Goal: Transaction & Acquisition: Purchase product/service

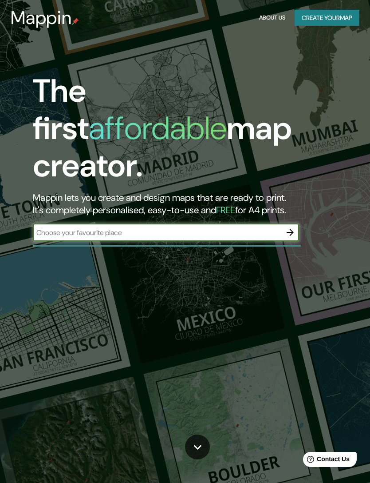
click at [171, 227] on input "text" at bounding box center [157, 232] width 249 height 10
type input "Av. [STREET_ADDRESS][PERSON_NAME]"
click at [287, 227] on icon "button" at bounding box center [290, 232] width 11 height 11
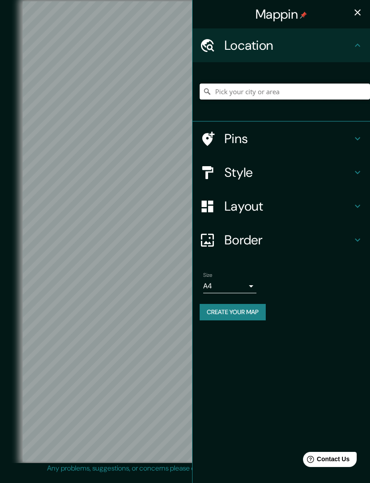
click at [333, 90] on input "Pick your city or area" at bounding box center [285, 91] width 171 height 16
type input "Lima [GEOGRAPHIC_DATA]"
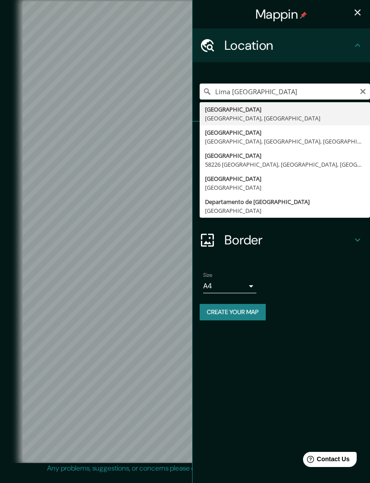
click at [311, 369] on div "Mappin Location [GEOGRAPHIC_DATA] [GEOGRAPHIC_DATA] [GEOGRAPHIC_DATA] [GEOGRAPH…" at bounding box center [281, 241] width 178 height 483
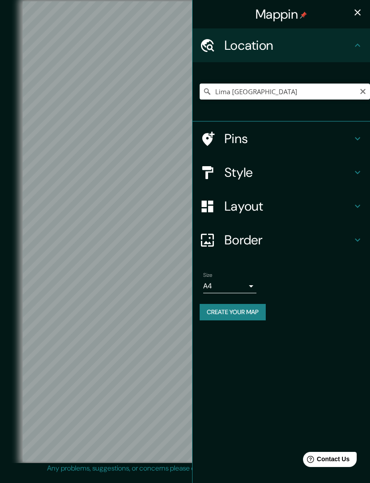
click at [339, 210] on h4 "Layout" at bounding box center [289, 206] width 128 height 16
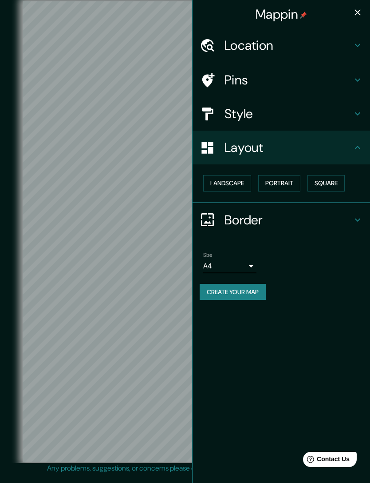
click at [329, 175] on button "Square" at bounding box center [326, 183] width 37 height 16
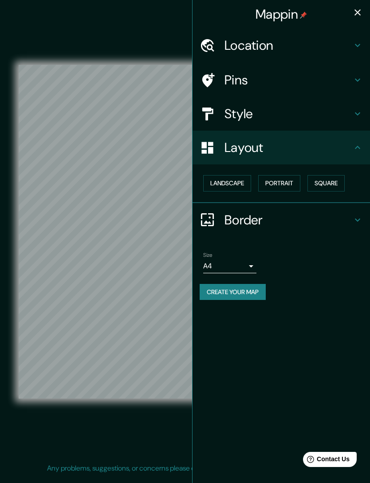
click at [286, 184] on button "Portrait" at bounding box center [279, 183] width 42 height 16
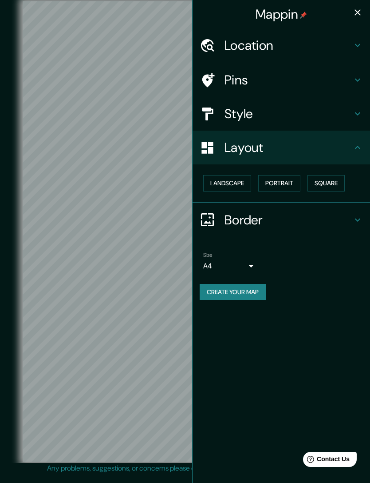
click at [234, 175] on button "Landscape" at bounding box center [227, 183] width 48 height 16
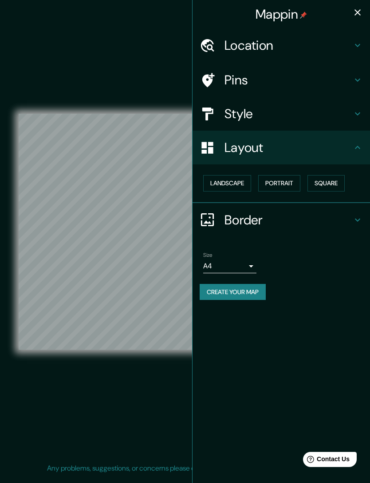
click at [282, 175] on button "Portrait" at bounding box center [279, 183] width 42 height 16
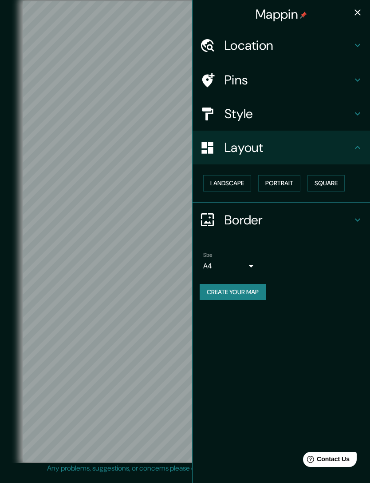
click at [329, 175] on button "Square" at bounding box center [326, 183] width 37 height 16
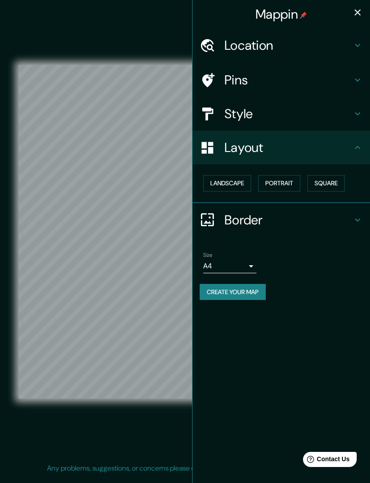
click at [327, 176] on button "Square" at bounding box center [326, 183] width 37 height 16
click at [241, 187] on button "Landscape" at bounding box center [227, 183] width 48 height 16
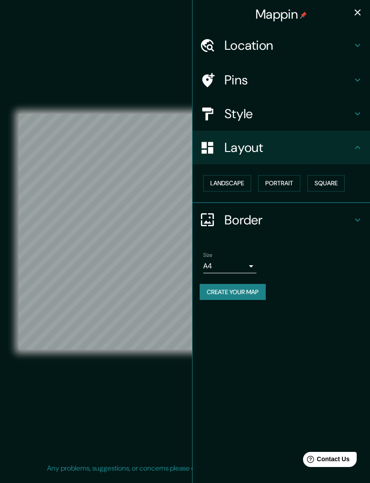
click at [243, 182] on button "Landscape" at bounding box center [227, 183] width 48 height 16
click at [332, 183] on button "Square" at bounding box center [326, 183] width 37 height 16
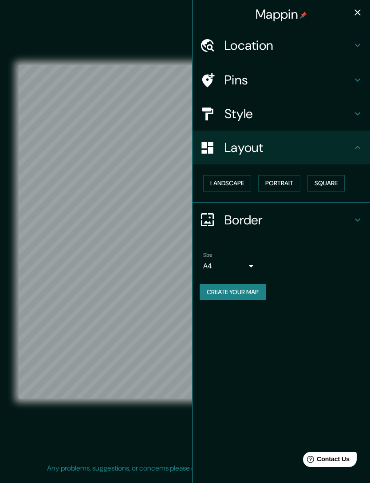
click at [280, 188] on button "Portrait" at bounding box center [279, 183] width 42 height 16
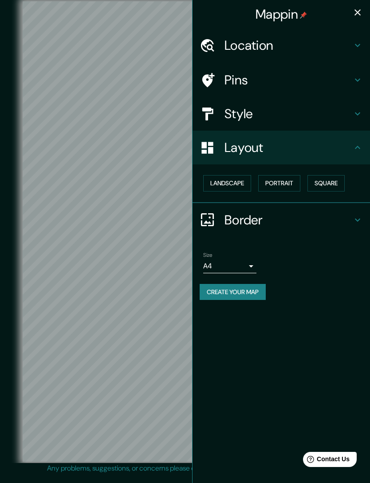
click at [244, 263] on body "Mappin Location [GEOGRAPHIC_DATA] [GEOGRAPHIC_DATA] [GEOGRAPHIC_DATA] [GEOGRAPH…" at bounding box center [185, 241] width 370 height 483
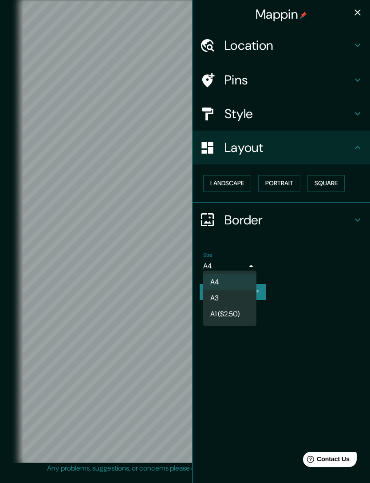
click at [236, 313] on li "A1 ($2.50)" at bounding box center [229, 314] width 53 height 16
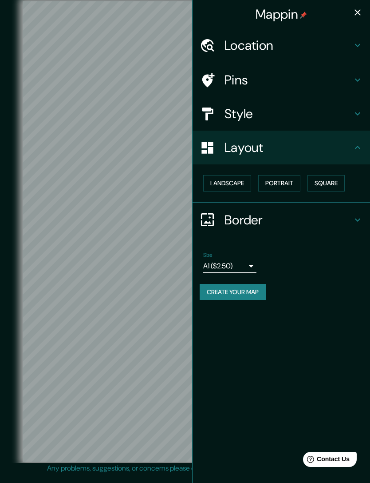
click at [244, 261] on body "Mappin Location [GEOGRAPHIC_DATA] [GEOGRAPHIC_DATA] [GEOGRAPHIC_DATA] [GEOGRAPH…" at bounding box center [185, 241] width 370 height 483
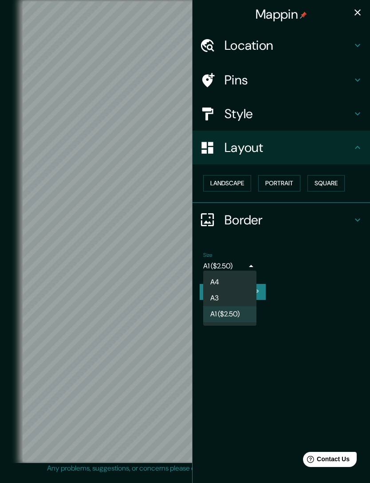
click at [238, 296] on li "A3" at bounding box center [229, 298] width 53 height 16
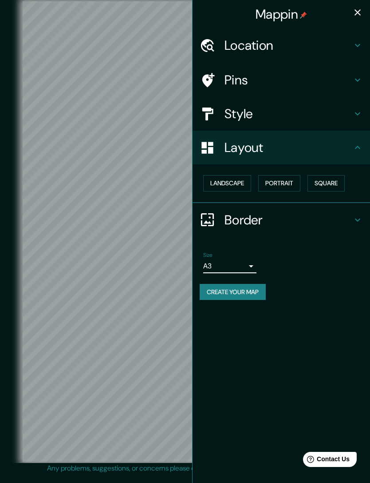
click at [249, 262] on body "Mappin Location [GEOGRAPHIC_DATA] [GEOGRAPHIC_DATA] [GEOGRAPHIC_DATA] [GEOGRAPH…" at bounding box center [185, 241] width 370 height 483
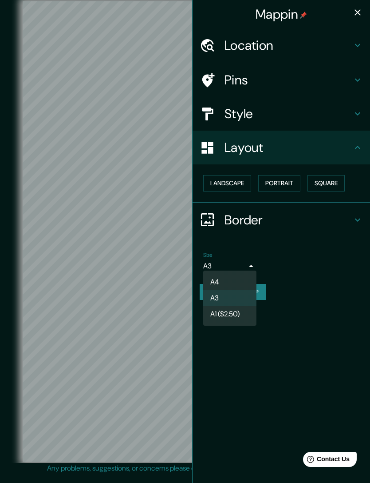
click at [242, 278] on li "A4" at bounding box center [229, 282] width 53 height 16
type input "single"
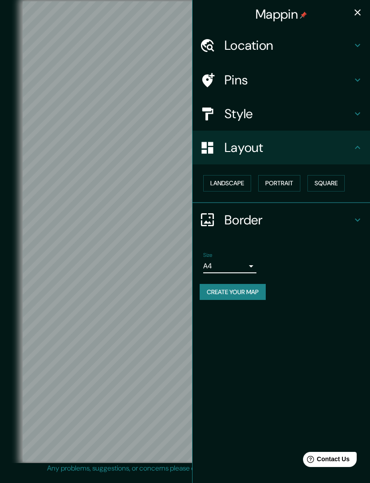
click at [279, 215] on h4 "Border" at bounding box center [289, 220] width 128 height 16
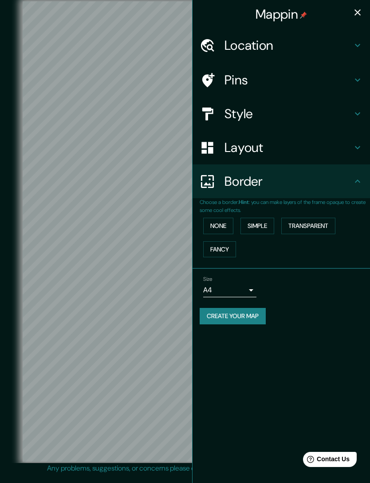
click at [294, 221] on button "Transparent" at bounding box center [309, 226] width 54 height 16
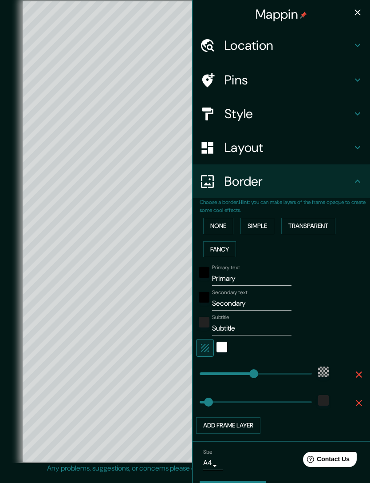
click at [294, 222] on button "Transparent" at bounding box center [309, 226] width 54 height 16
type input "352"
type input "59"
click at [227, 220] on button "None" at bounding box center [218, 226] width 30 height 16
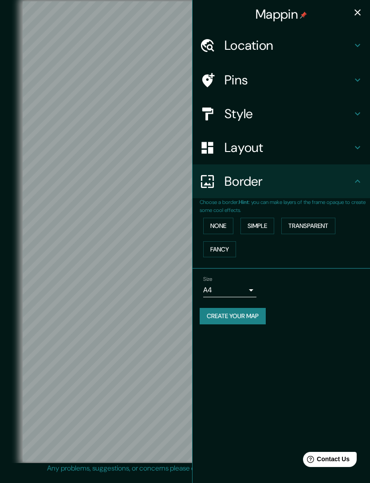
click at [323, 145] on h4 "Layout" at bounding box center [289, 147] width 128 height 16
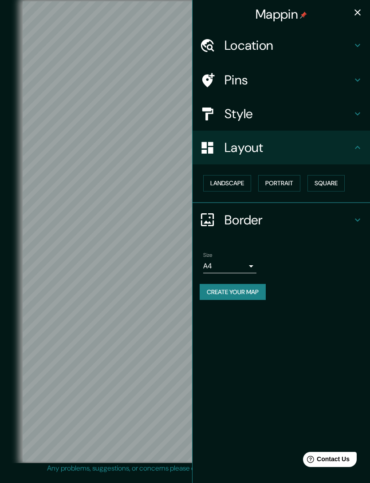
click at [334, 139] on h4 "Layout" at bounding box center [289, 147] width 128 height 16
click at [366, 113] on div "Style" at bounding box center [282, 114] width 178 height 34
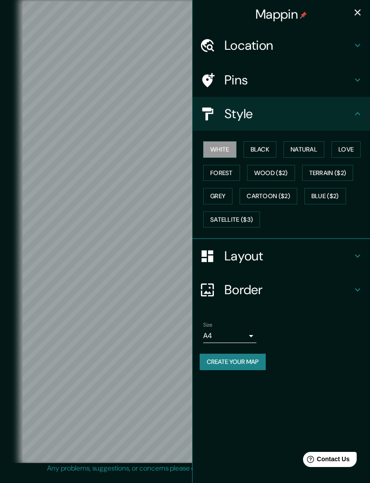
click at [259, 155] on button "Black" at bounding box center [260, 149] width 33 height 16
click at [270, 143] on button "Black" at bounding box center [260, 149] width 33 height 16
click at [351, 142] on button "Love" at bounding box center [346, 149] width 29 height 16
click at [314, 145] on button "Natural" at bounding box center [304, 149] width 41 height 16
click at [358, 79] on icon at bounding box center [358, 80] width 11 height 11
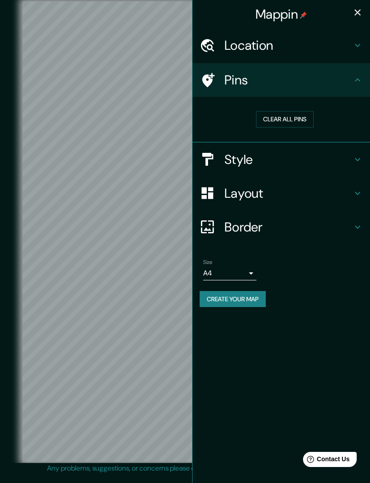
click at [343, 84] on h4 "Pins" at bounding box center [289, 80] width 128 height 16
click at [351, 77] on h4 "Pins" at bounding box center [289, 80] width 128 height 16
click at [349, 153] on h4 "Style" at bounding box center [289, 159] width 128 height 16
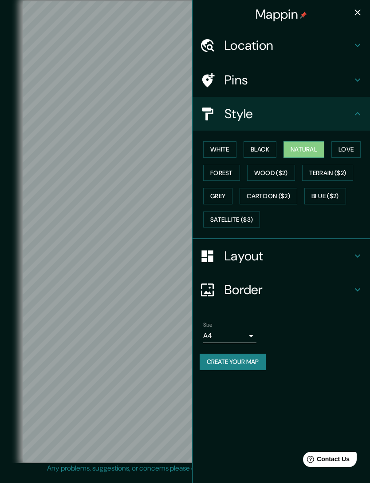
click at [217, 194] on button "Grey" at bounding box center [217, 196] width 29 height 16
click at [229, 175] on button "Forest" at bounding box center [221, 173] width 37 height 16
click at [255, 143] on button "Black" at bounding box center [260, 149] width 33 height 16
click at [221, 150] on button "White" at bounding box center [219, 149] width 33 height 16
click at [306, 147] on button "Natural" at bounding box center [304, 149] width 41 height 16
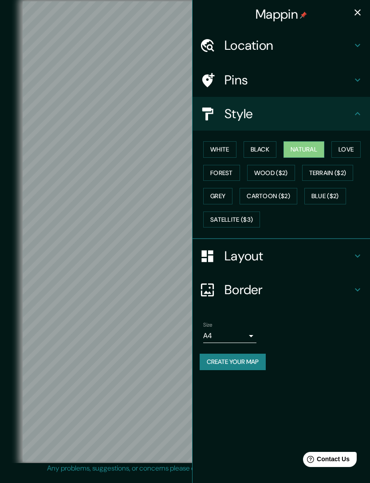
click at [342, 148] on button "Love" at bounding box center [346, 149] width 29 height 16
click at [359, 48] on icon at bounding box center [358, 45] width 11 height 11
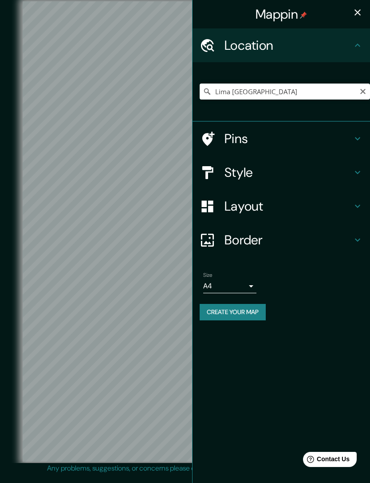
click at [294, 128] on div "Pins" at bounding box center [282, 139] width 178 height 34
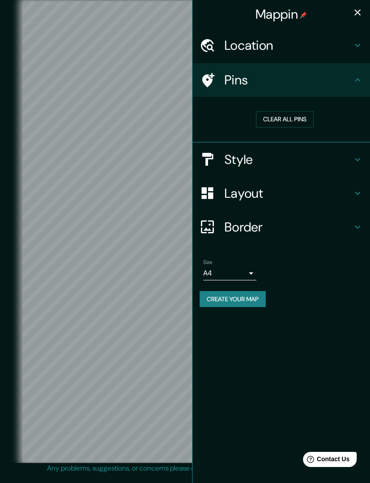
click at [245, 86] on h4 "Pins" at bounding box center [289, 80] width 128 height 16
click at [214, 77] on icon at bounding box center [208, 80] width 16 height 16
click at [285, 113] on button "Clear all pins" at bounding box center [285, 119] width 58 height 16
click at [281, 119] on button "Clear all pins" at bounding box center [285, 119] width 58 height 16
click at [290, 118] on button "Clear all pins" at bounding box center [285, 119] width 58 height 16
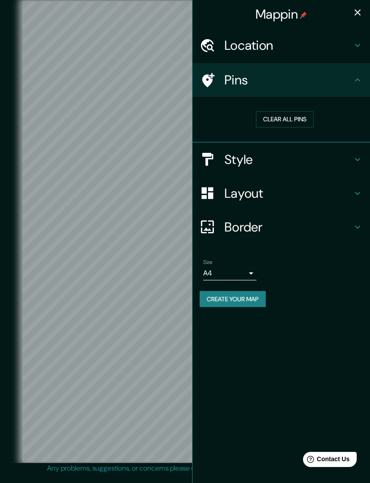
click at [354, 81] on icon at bounding box center [358, 80] width 11 height 11
click at [349, 49] on h4 "Location" at bounding box center [289, 45] width 128 height 16
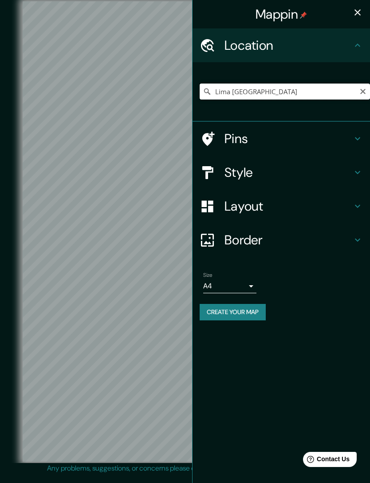
click at [307, 87] on input "Lima [GEOGRAPHIC_DATA]" at bounding box center [285, 91] width 171 height 16
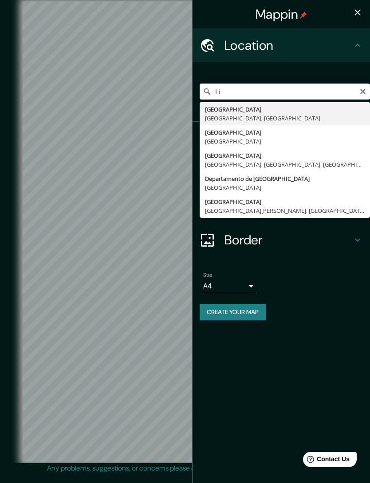
type input "L"
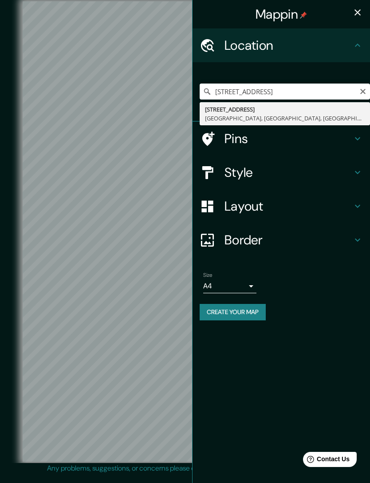
type input "[STREET_ADDRESS]"
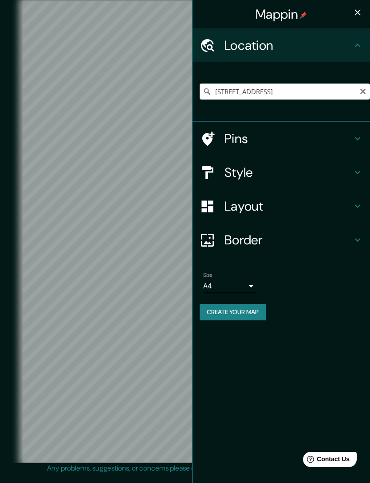
click at [294, 136] on h4 "Pins" at bounding box center [289, 139] width 128 height 16
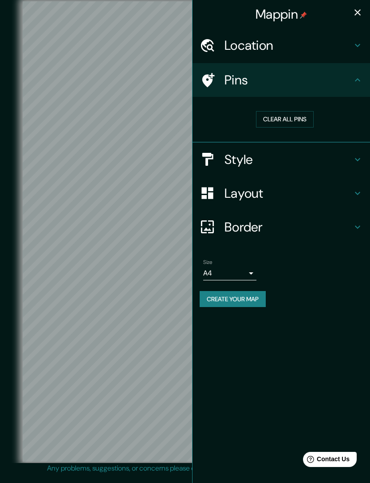
click at [212, 82] on icon at bounding box center [208, 80] width 16 height 16
click at [349, 48] on h4 "Location" at bounding box center [289, 45] width 128 height 16
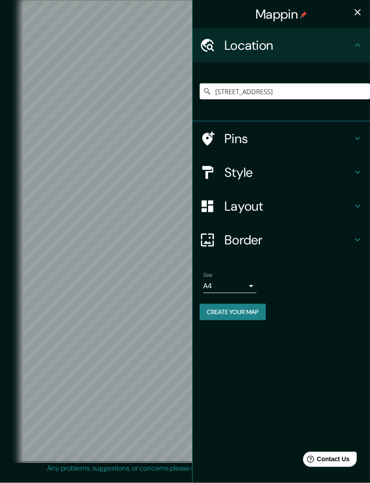
click at [349, 243] on h4 "Border" at bounding box center [289, 240] width 128 height 16
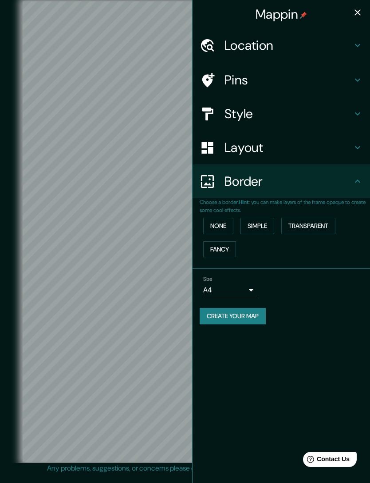
click at [320, 225] on button "Transparent" at bounding box center [309, 226] width 54 height 16
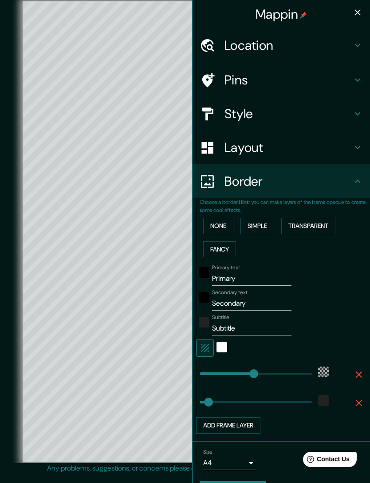
click at [318, 225] on button "Transparent" at bounding box center [309, 226] width 54 height 16
type input "352"
type input "59"
click at [266, 223] on button "Simple" at bounding box center [258, 226] width 34 height 16
click at [224, 228] on button "None" at bounding box center [218, 226] width 30 height 16
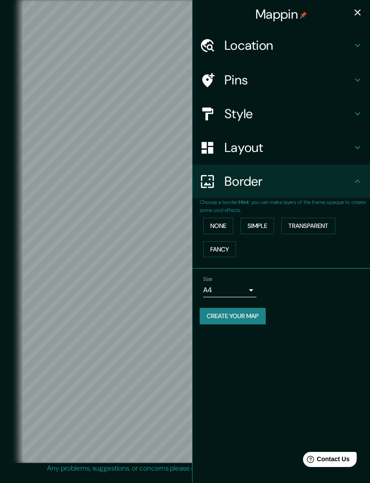
click at [230, 249] on button "Fancy" at bounding box center [219, 249] width 33 height 16
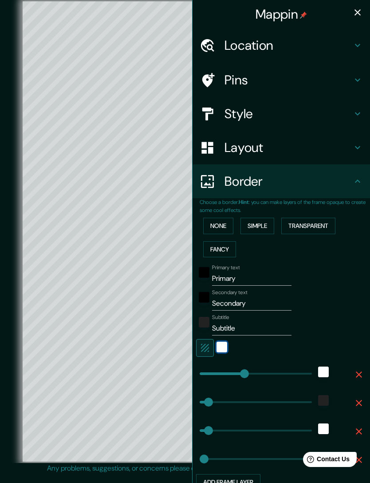
click at [222, 343] on div "white" at bounding box center [222, 346] width 11 height 11
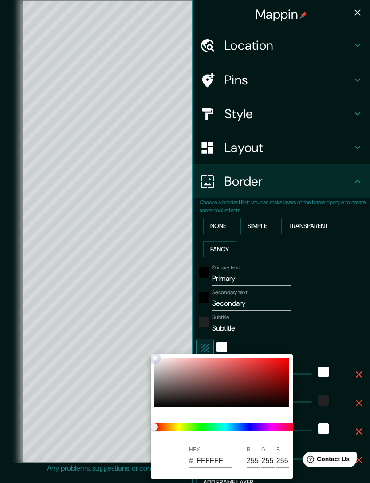
click at [240, 361] on div at bounding box center [222, 382] width 135 height 50
type input "293"
type input "59"
type input "29"
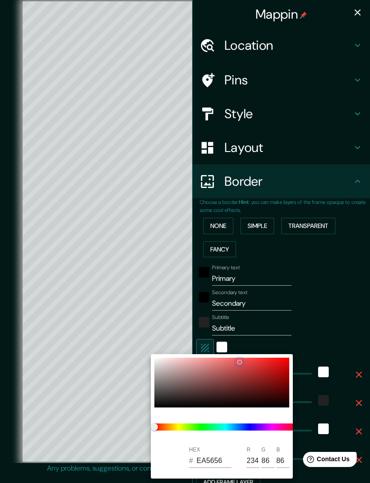
type input "EA5656"
type input "234"
type input "86"
type input "293"
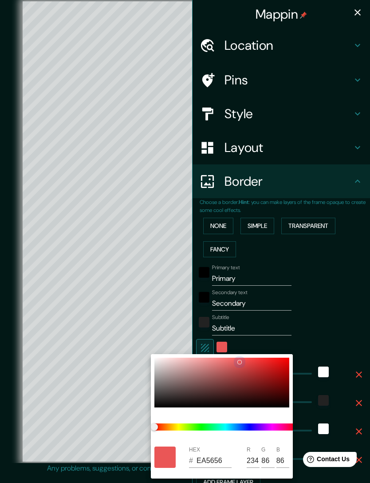
type input "59"
type input "29"
type input "FD5B5B"
type input "253"
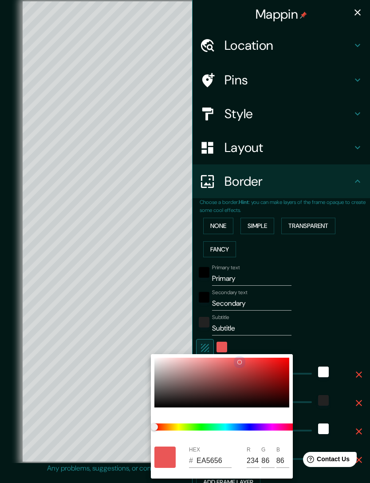
type input "91"
type input "293"
type input "59"
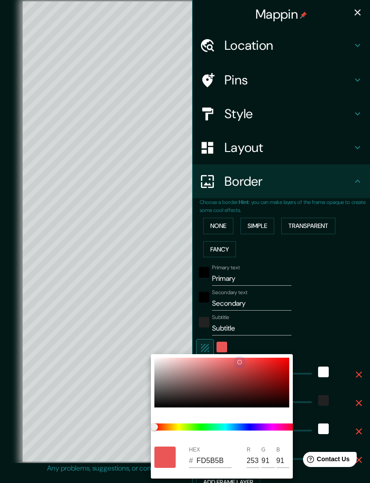
type input "29"
type input "FF7373"
type input "255"
type input "115"
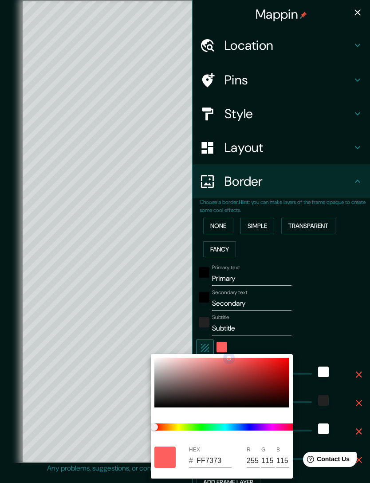
type input "293"
type input "59"
type input "29"
type input "FFB1B1"
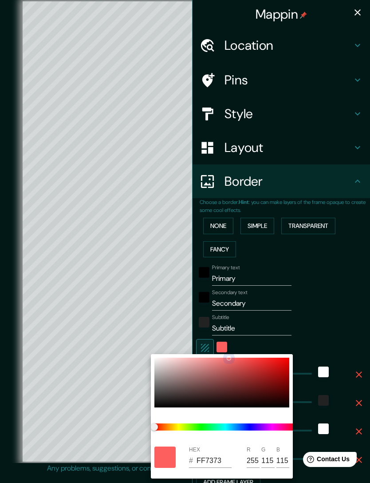
type input "177"
type input "293"
type input "59"
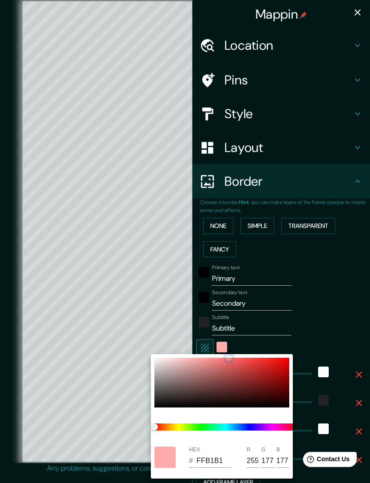
type input "29"
type input "FFEBEB"
type input "235"
type input "293"
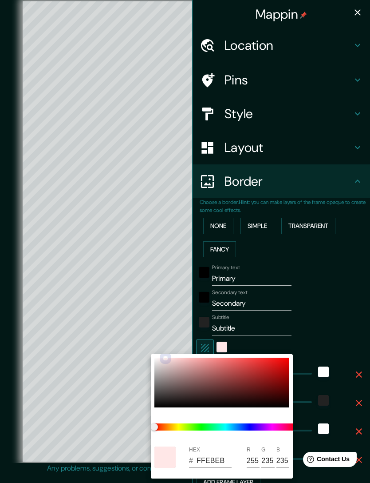
type input "59"
type input "29"
type input "FFFFFF"
type input "255"
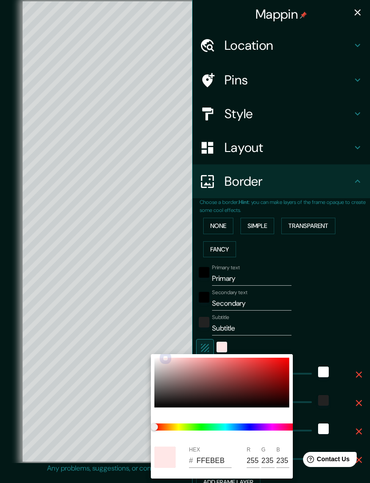
type input "255"
type input "293"
type input "59"
type input "29"
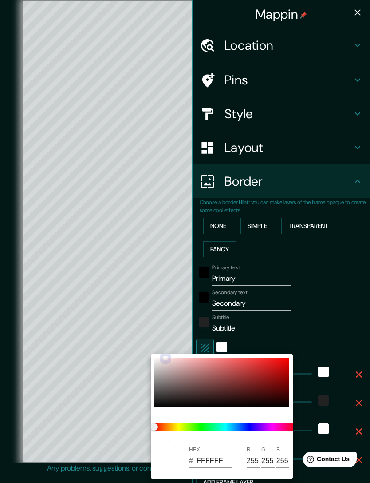
type input "293"
type input "59"
type input "29"
type input "293"
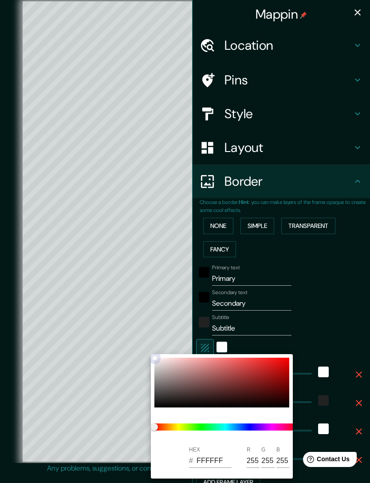
type input "59"
type input "29"
click at [334, 280] on div at bounding box center [185, 241] width 370 height 483
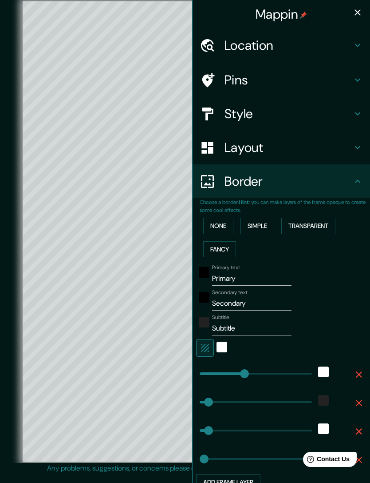
click at [356, 152] on div "Layout" at bounding box center [282, 148] width 178 height 34
type input "293"
type input "59"
type input "29"
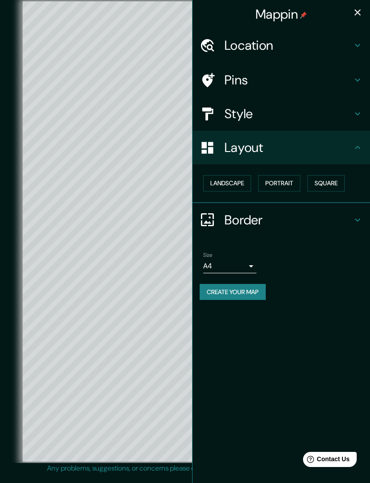
click at [286, 185] on button "Portrait" at bounding box center [279, 183] width 42 height 16
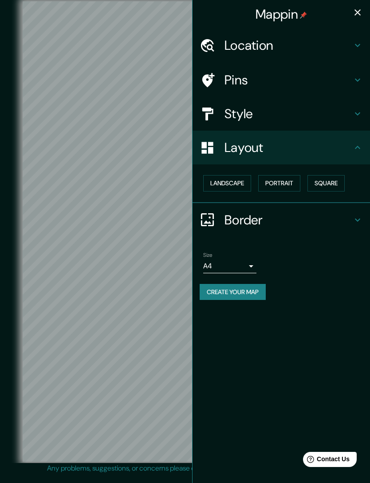
click at [237, 185] on button "Landscape" at bounding box center [227, 183] width 48 height 16
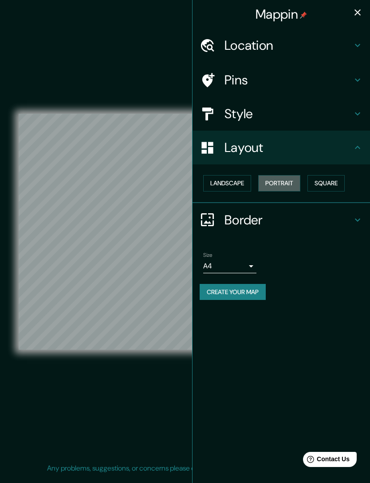
click at [301, 181] on button "Portrait" at bounding box center [279, 183] width 42 height 16
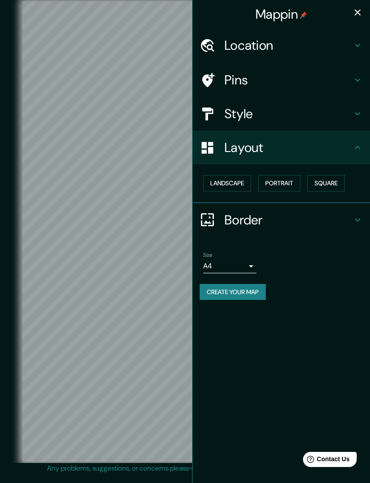
click at [328, 185] on button "Square" at bounding box center [326, 183] width 37 height 16
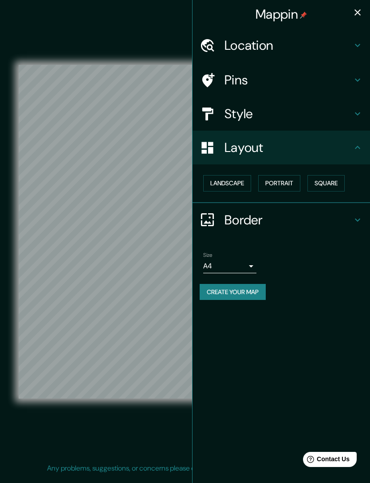
click at [297, 179] on button "Portrait" at bounding box center [279, 183] width 42 height 16
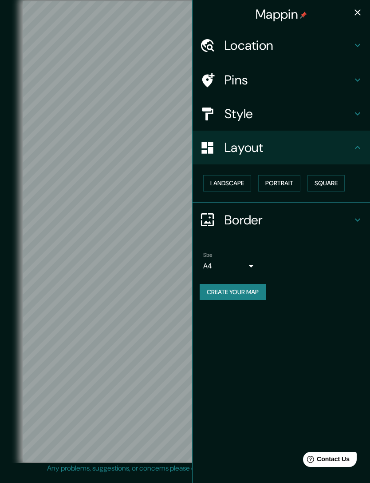
click at [244, 184] on button "Landscape" at bounding box center [227, 183] width 48 height 16
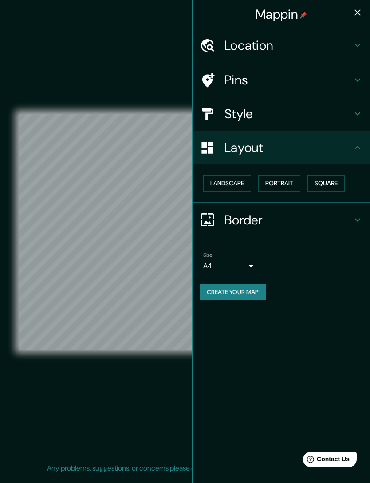
click at [327, 181] on button "Square" at bounding box center [326, 183] width 37 height 16
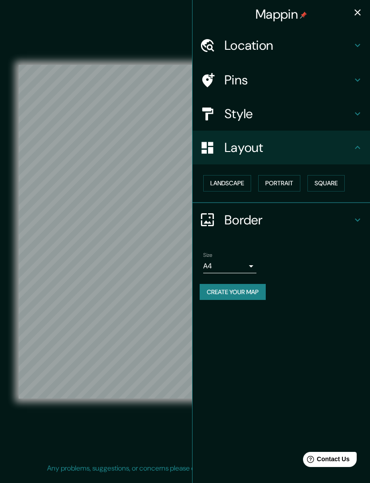
click at [355, 215] on icon at bounding box center [358, 219] width 11 height 11
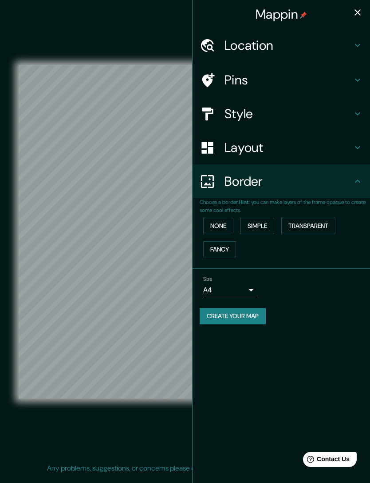
click at [254, 221] on button "Simple" at bounding box center [258, 226] width 34 height 16
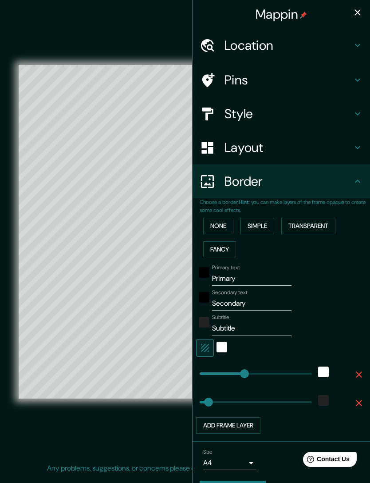
click at [311, 222] on button "Transparent" at bounding box center [309, 226] width 54 height 16
click at [222, 245] on button "Fancy" at bounding box center [219, 249] width 33 height 16
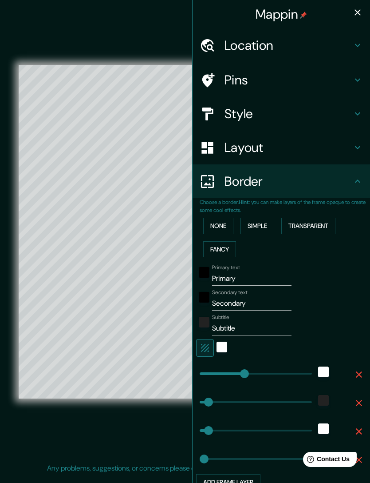
click at [234, 218] on button "None" at bounding box center [218, 226] width 30 height 16
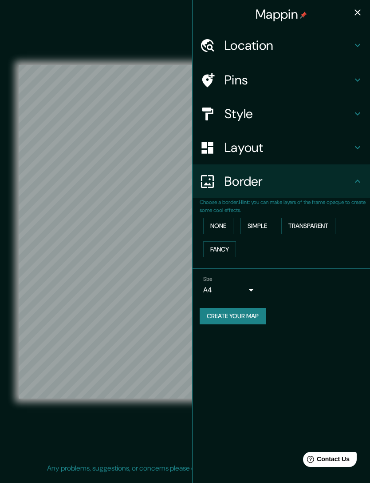
click at [236, 242] on button "Fancy" at bounding box center [219, 249] width 33 height 16
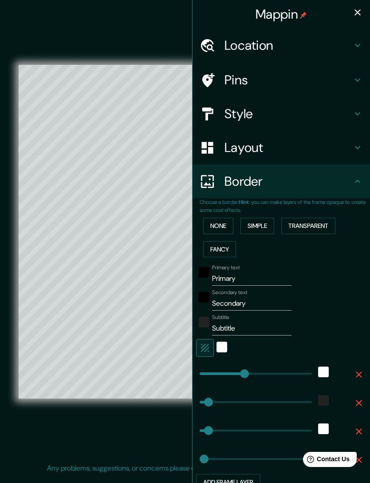
click at [286, 220] on button "Transparent" at bounding box center [309, 226] width 54 height 16
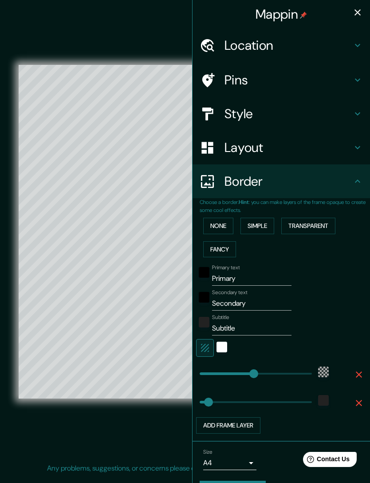
click at [352, 16] on button "button" at bounding box center [358, 13] width 18 height 18
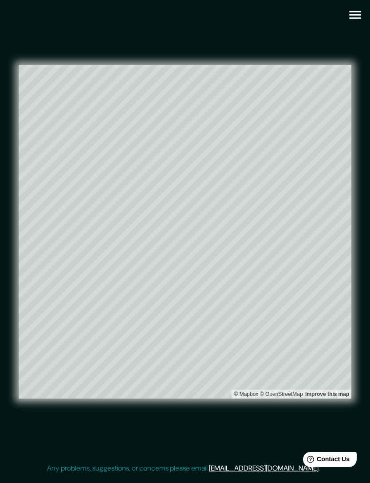
click at [355, 11] on icon "button" at bounding box center [355, 15] width 12 height 8
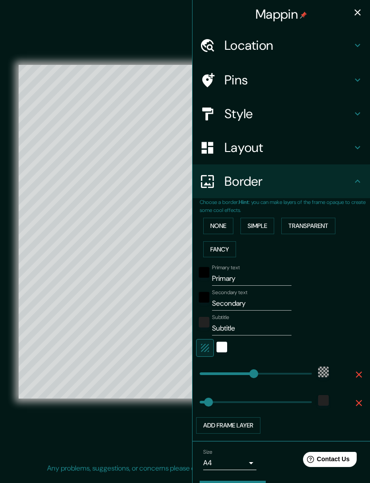
click at [233, 224] on button "None" at bounding box center [218, 226] width 30 height 16
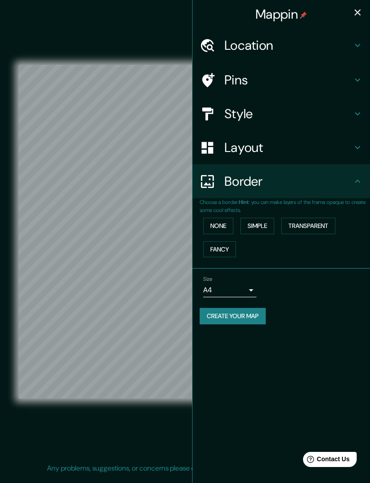
click at [353, 148] on icon at bounding box center [358, 147] width 11 height 11
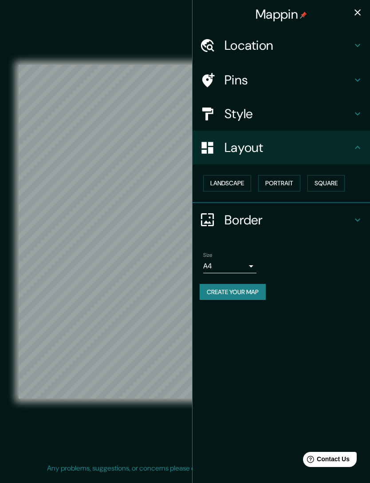
click at [326, 179] on button "Square" at bounding box center [326, 183] width 37 height 16
click at [325, 180] on button "Square" at bounding box center [326, 183] width 37 height 16
click at [360, 143] on icon at bounding box center [358, 147] width 11 height 11
click at [365, 145] on div "Layout" at bounding box center [282, 148] width 178 height 34
click at [360, 147] on icon at bounding box center [357, 147] width 5 height 3
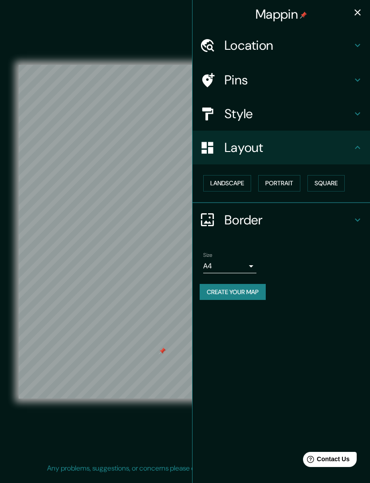
click at [359, 12] on icon "button" at bounding box center [358, 12] width 11 height 11
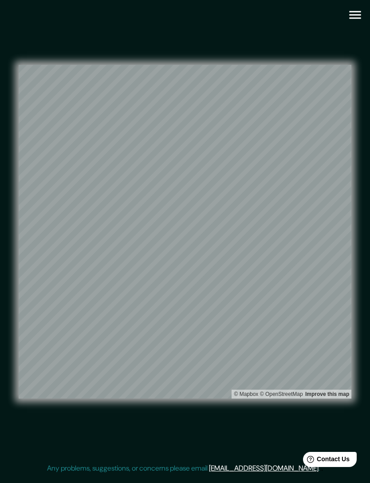
click at [361, 14] on icon "button" at bounding box center [356, 15] width 16 height 16
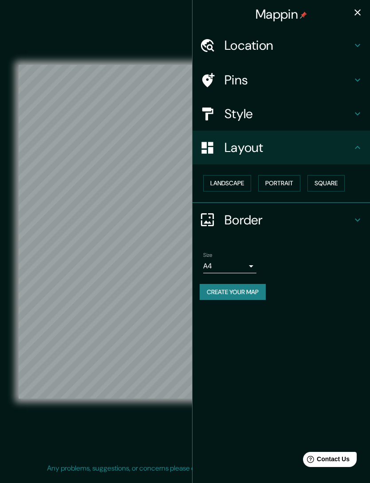
click at [161, 51] on div "© Mapbox © OpenStreetMap Improve this map" at bounding box center [185, 231] width 333 height 434
click at [351, 46] on h4 "Location" at bounding box center [289, 45] width 128 height 16
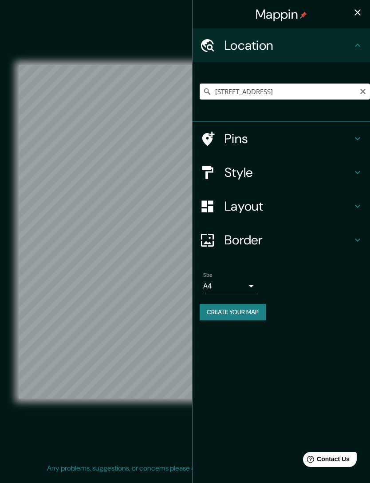
click at [361, 89] on icon "Clear" at bounding box center [363, 91] width 7 height 7
click at [351, 15] on button "button" at bounding box center [358, 13] width 18 height 18
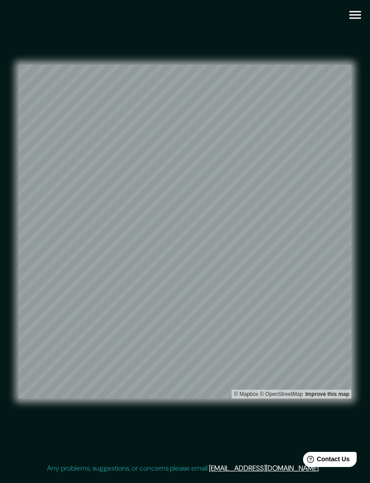
scroll to position [20, 0]
